Goal: Task Accomplishment & Management: Manage account settings

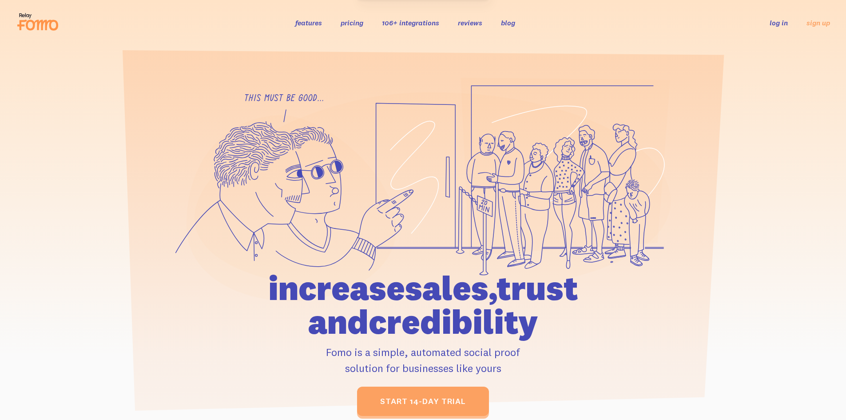
click at [777, 24] on link "log in" at bounding box center [779, 22] width 18 height 9
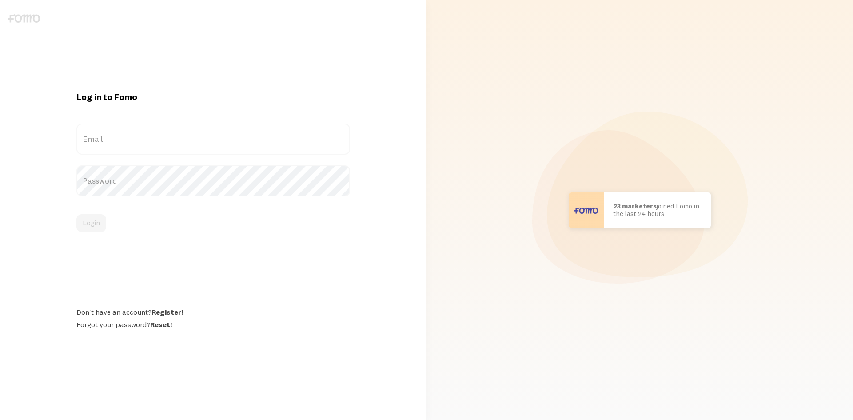
click at [130, 146] on label "Email" at bounding box center [213, 139] width 274 height 31
click at [130, 146] on input "Email" at bounding box center [213, 139] width 274 height 31
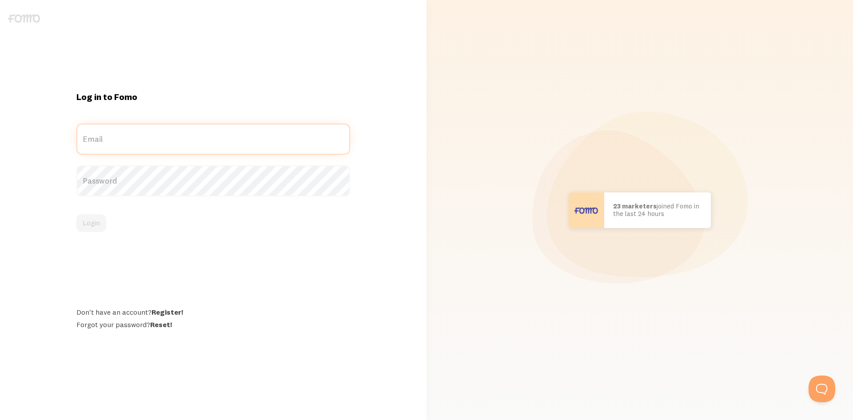
type input "[EMAIL_ADDRESS][DOMAIN_NAME]"
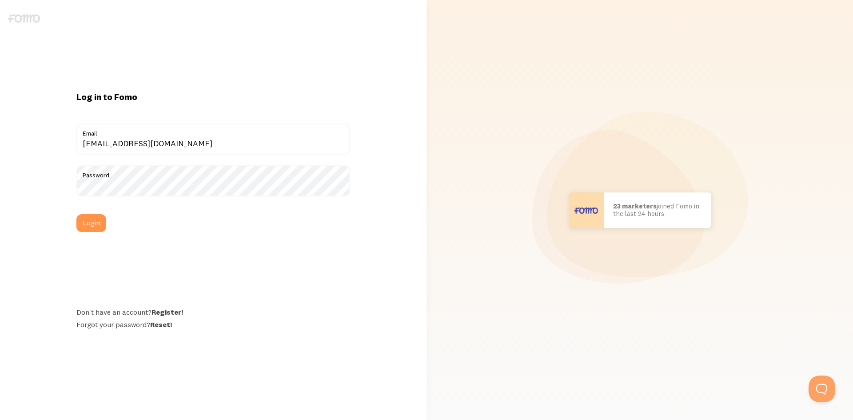
click at [108, 217] on div "Login" at bounding box center [213, 223] width 274 height 18
click at [96, 222] on button "Login" at bounding box center [91, 223] width 30 height 18
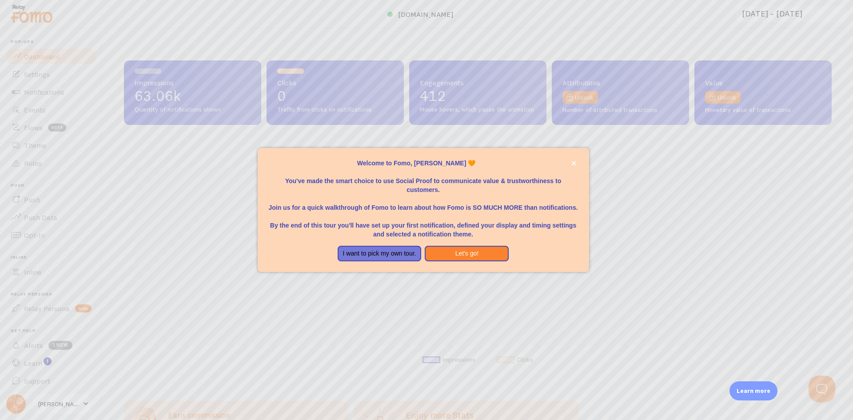
scroll to position [233, 701]
click at [575, 165] on icon "close," at bounding box center [573, 163] width 4 height 4
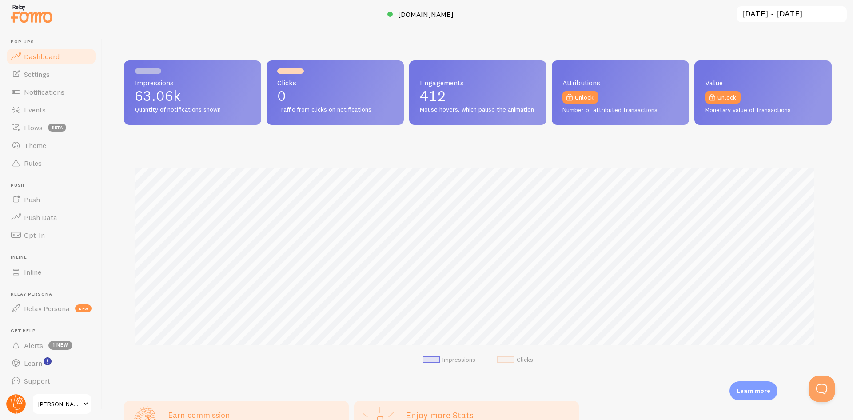
click at [9, 404] on circle at bounding box center [16, 404] width 20 height 20
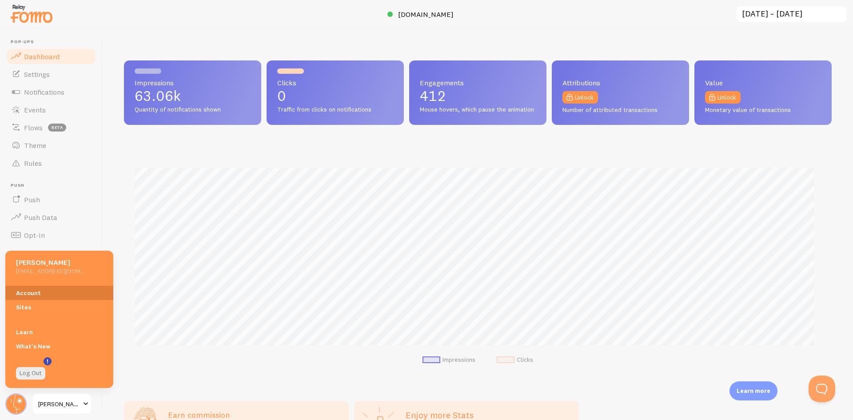
click at [27, 292] on link "Account" at bounding box center [59, 293] width 108 height 14
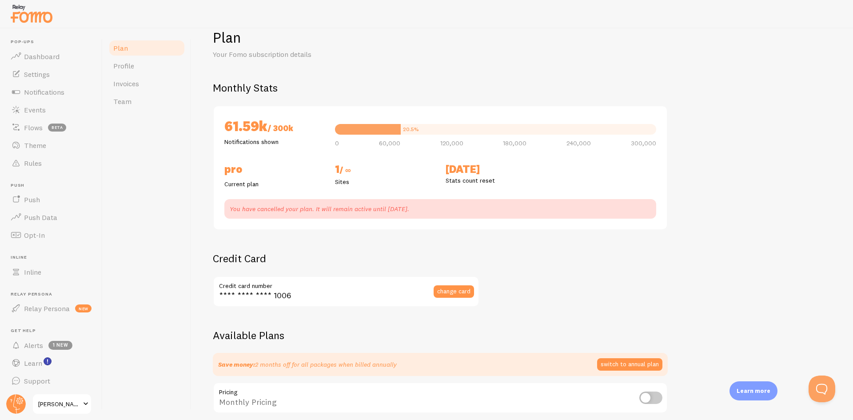
scroll to position [7, 0]
